Goal: Information Seeking & Learning: Check status

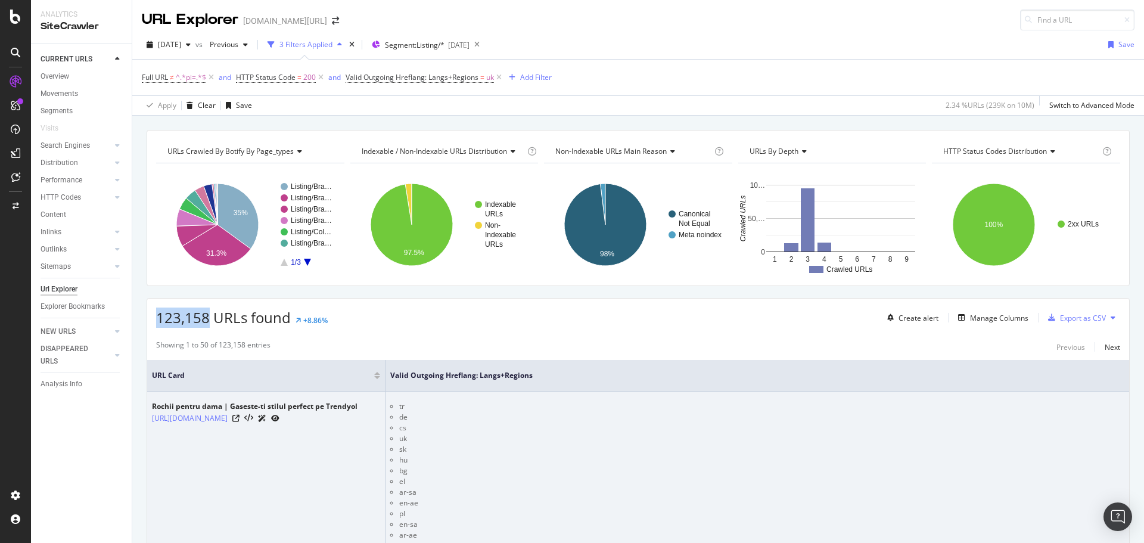
scroll to position [256, 0]
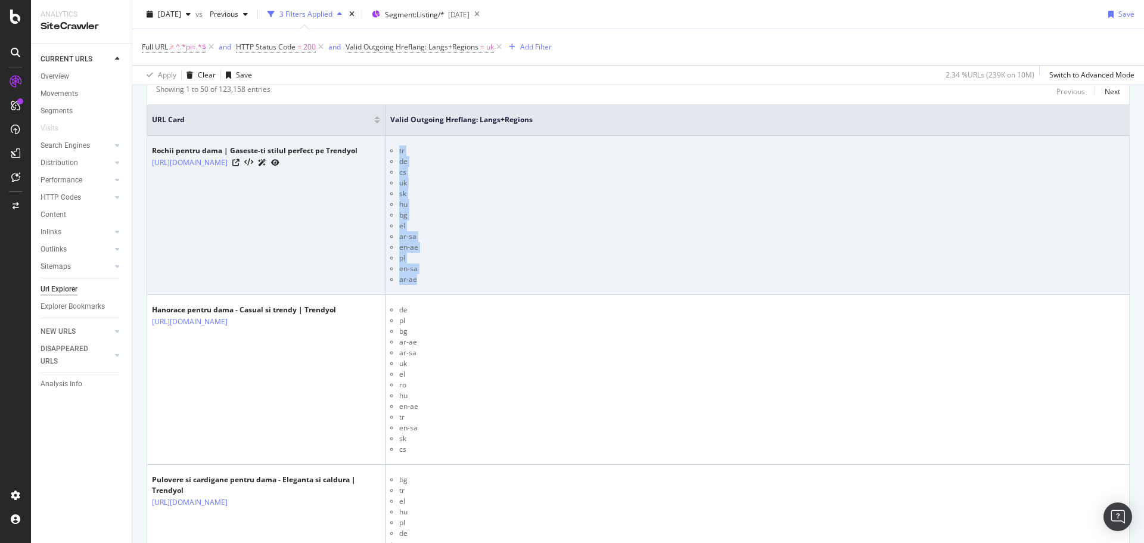
drag, startPoint x: 402, startPoint y: 151, endPoint x: 418, endPoint y: 277, distance: 126.9
click at [418, 278] on ul "tr de cs uk [PERSON_NAME] bg el ar-sa en-ae pl en-sa ar-ae" at bounding box center [757, 214] width 734 height 139
click at [411, 238] on li "ar-sa" at bounding box center [761, 236] width 725 height 11
drag, startPoint x: 404, startPoint y: 212, endPoint x: 421, endPoint y: 218, distance: 17.7
click at [420, 217] on li "bg" at bounding box center [761, 215] width 725 height 11
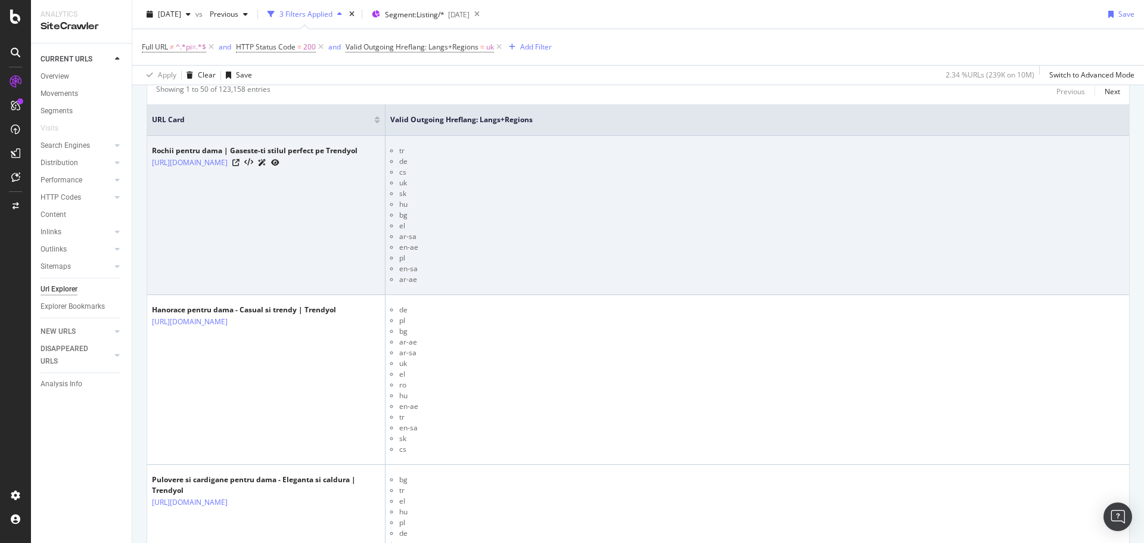
click at [453, 210] on li "bg" at bounding box center [761, 215] width 725 height 11
drag, startPoint x: 400, startPoint y: 191, endPoint x: 408, endPoint y: 204, distance: 15.2
click at [401, 193] on li "sk" at bounding box center [761, 193] width 725 height 11
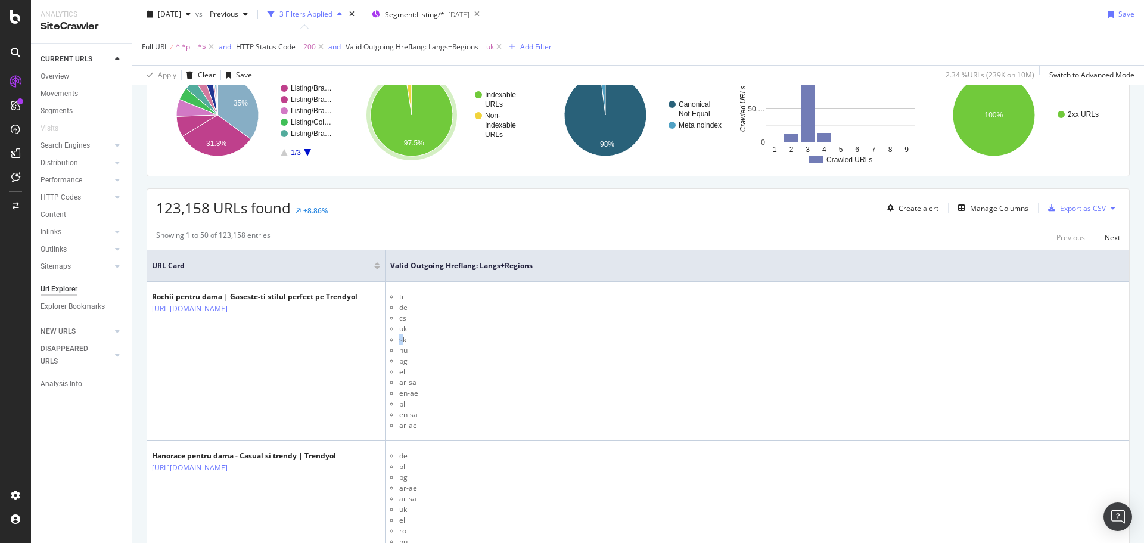
scroll to position [15, 0]
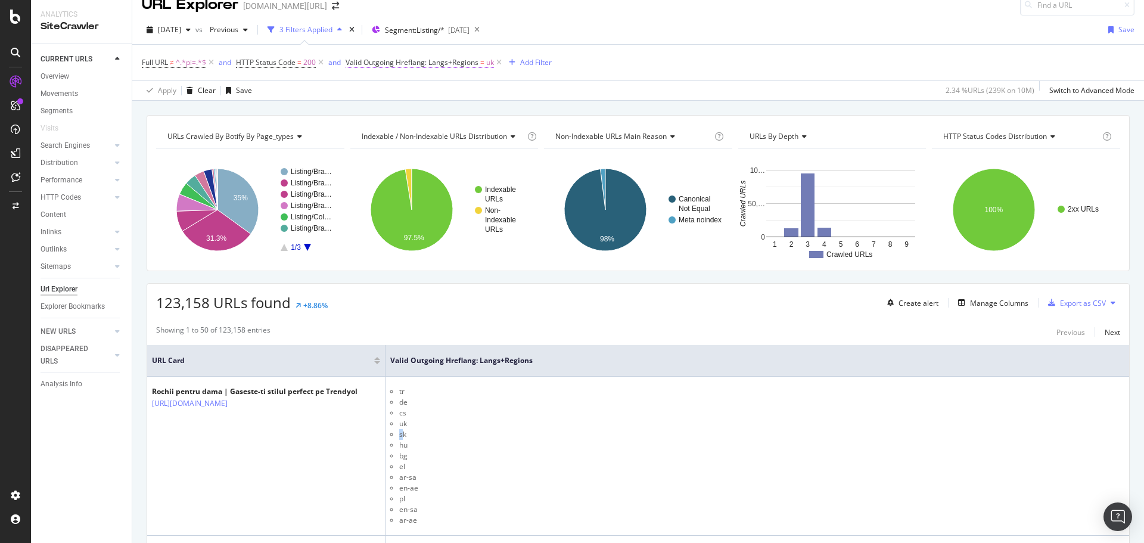
click at [412, 66] on span "Valid Outgoing Hreflang: Langs+Regions" at bounding box center [412, 62] width 133 height 10
click at [402, 126] on input "uk" at bounding box center [418, 131] width 123 height 19
type input "hu"
click at [490, 154] on div "Apply" at bounding box center [488, 156] width 18 height 10
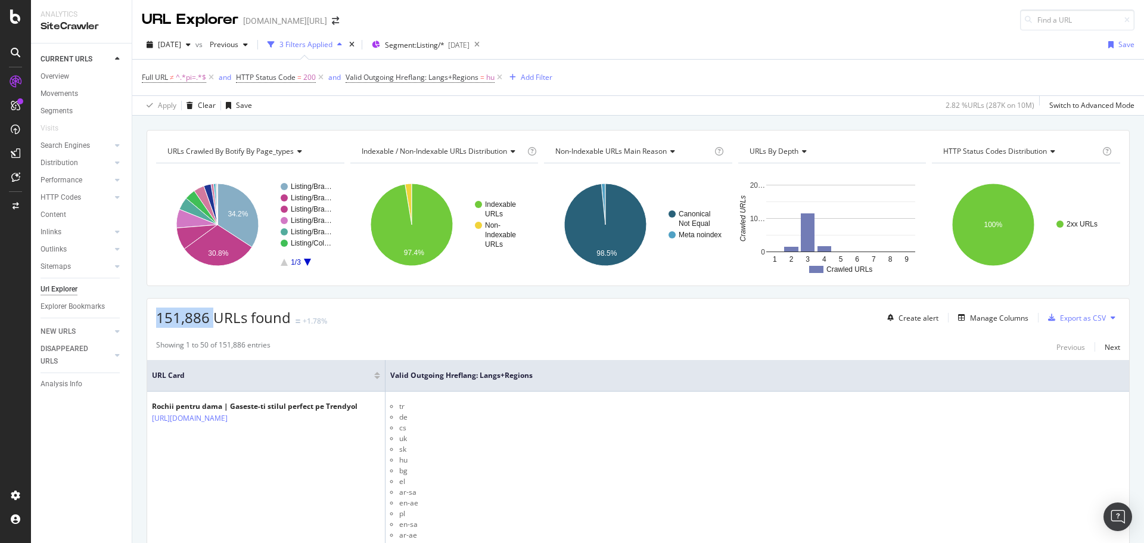
drag, startPoint x: 156, startPoint y: 314, endPoint x: 215, endPoint y: 315, distance: 59.0
click at [216, 314] on span "151,886 URLs found" at bounding box center [223, 318] width 135 height 20
click at [182, 313] on span "151,886 URLs found" at bounding box center [223, 318] width 135 height 20
drag, startPoint x: 154, startPoint y: 323, endPoint x: 208, endPoint y: 319, distance: 54.4
click at [208, 319] on div "151,886 URLs found +1.78% Create alert Manage Columns Export as CSV" at bounding box center [638, 313] width 982 height 29
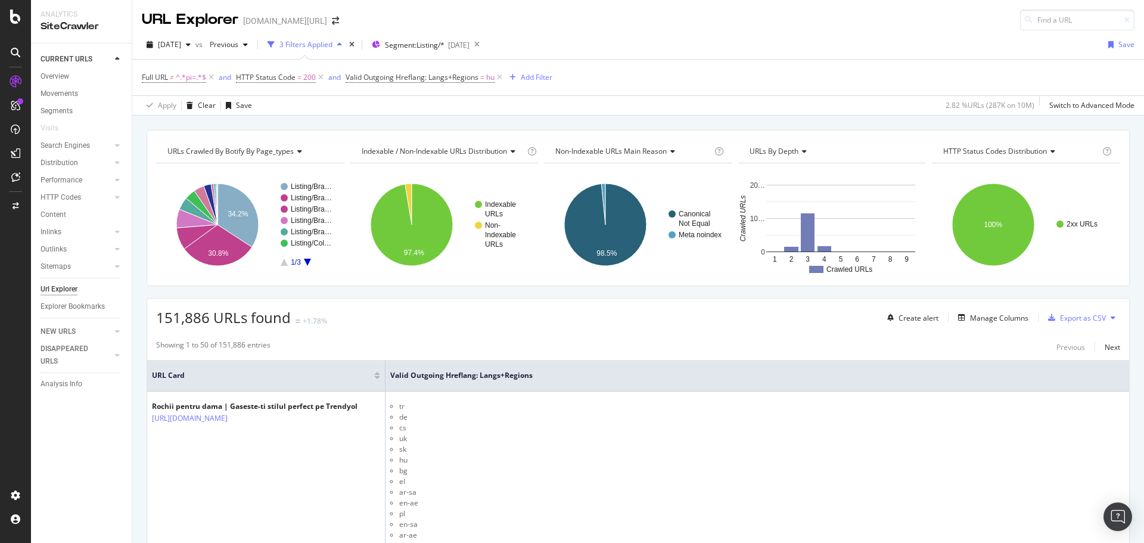
click at [628, 32] on div "[DATE] vs Previous 3 Filters Applied Segment: Listing/* [DATE] Save Full URL ≠ …" at bounding box center [638, 72] width 1012 height 85
drag, startPoint x: 174, startPoint y: 315, endPoint x: 189, endPoint y: 312, distance: 15.2
click at [189, 312] on span "151,886 URLs found" at bounding box center [223, 318] width 135 height 20
click at [182, 319] on span "151,886 URLs found" at bounding box center [223, 318] width 135 height 20
drag, startPoint x: 154, startPoint y: 322, endPoint x: 211, endPoint y: 315, distance: 57.6
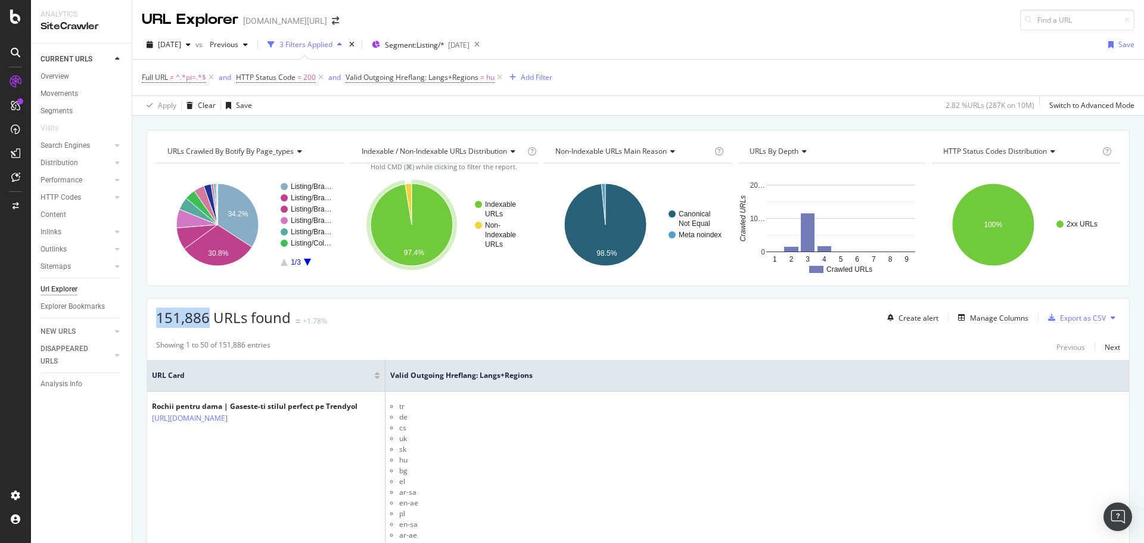
click at [207, 316] on div "151,886 URLs found +1.78% Create alert Manage Columns Export as CSV" at bounding box center [638, 313] width 982 height 29
